Goal: Information Seeking & Learning: Check status

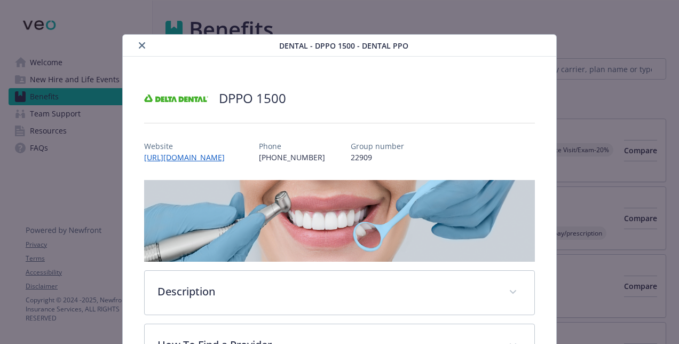
scroll to position [32, 0]
